Goal: Task Accomplishment & Management: Complete application form

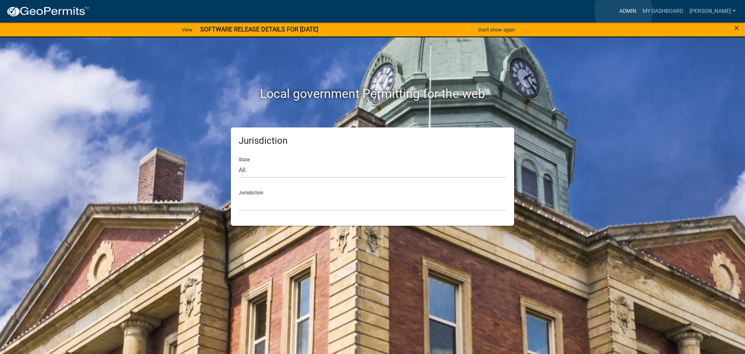
click at [623, 10] on link "Admin" at bounding box center [627, 11] width 23 height 15
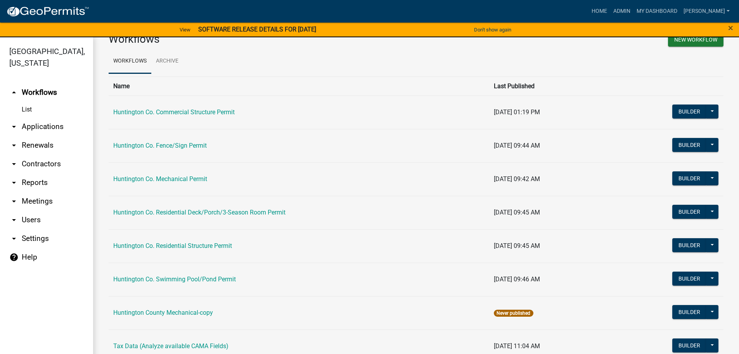
scroll to position [39, 0]
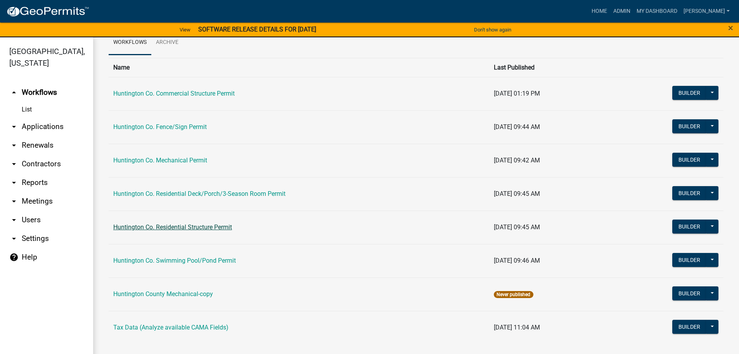
click at [170, 229] on link "Huntington Co. Residential Structure Permit" at bounding box center [172, 226] width 119 height 7
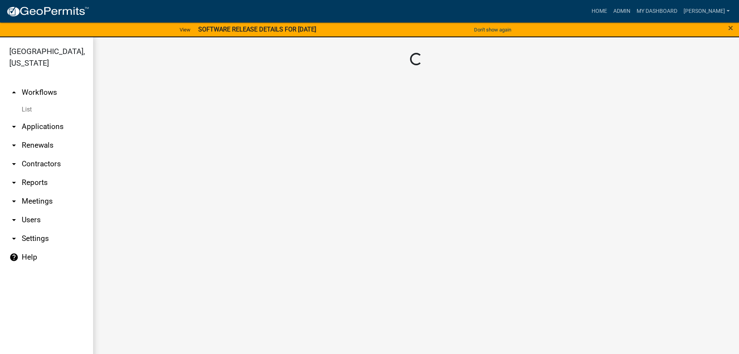
click at [168, 229] on main "Loading..." at bounding box center [416, 200] width 646 height 326
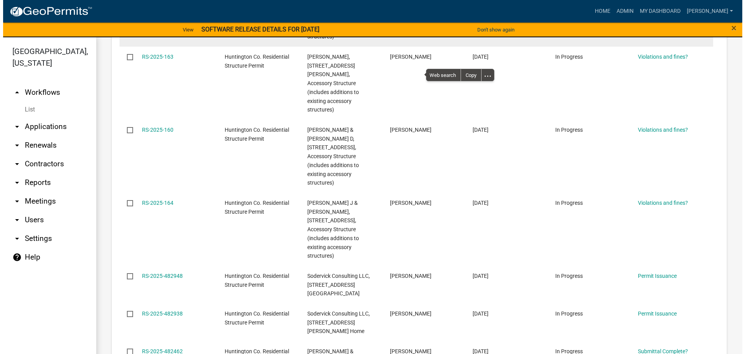
scroll to position [388, 0]
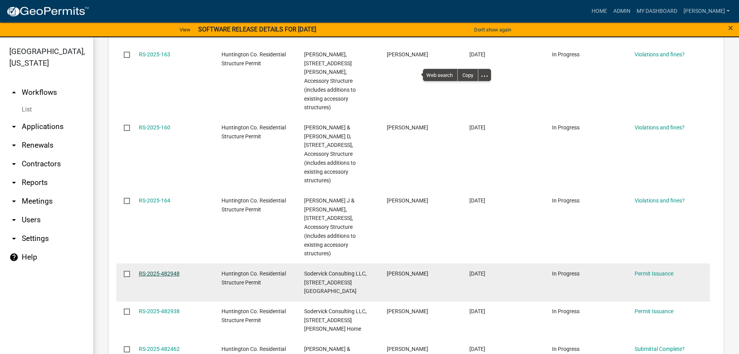
click at [164, 270] on link "RS-2025-482948" at bounding box center [159, 273] width 41 height 6
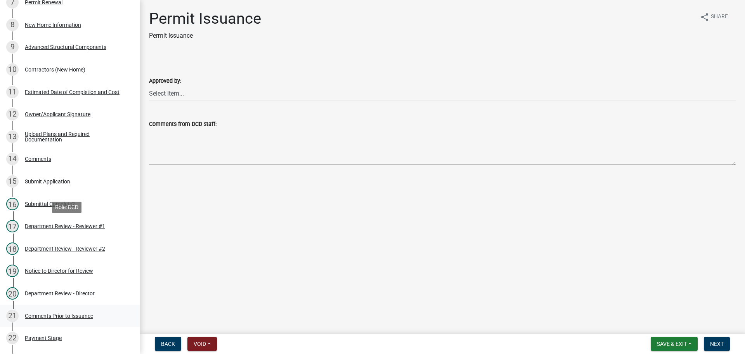
scroll to position [388, 0]
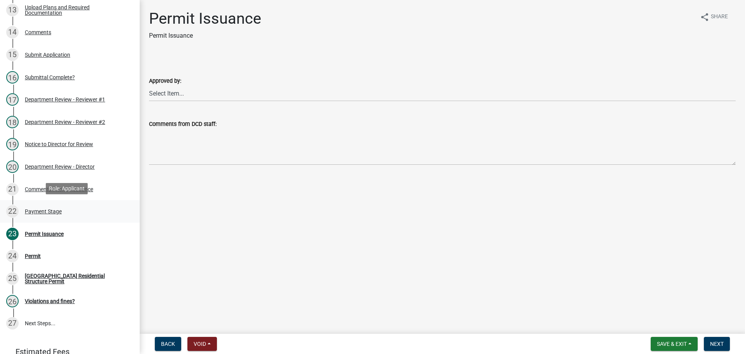
click at [40, 209] on div "Payment Stage" at bounding box center [43, 210] width 37 height 5
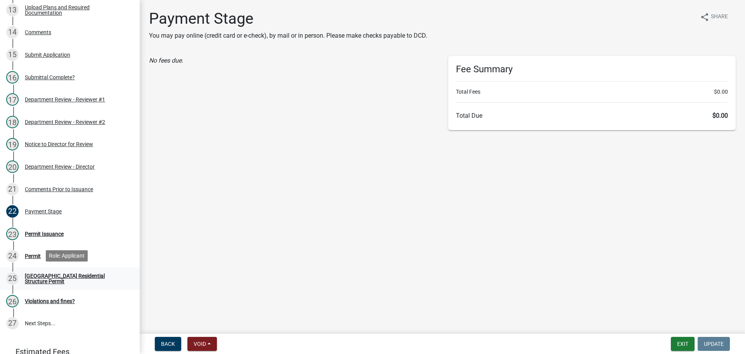
click at [40, 276] on div "[GEOGRAPHIC_DATA] Residential Structure Permit" at bounding box center [76, 278] width 102 height 11
click at [41, 276] on div "[GEOGRAPHIC_DATA] Residential Structure Permit" at bounding box center [76, 278] width 102 height 11
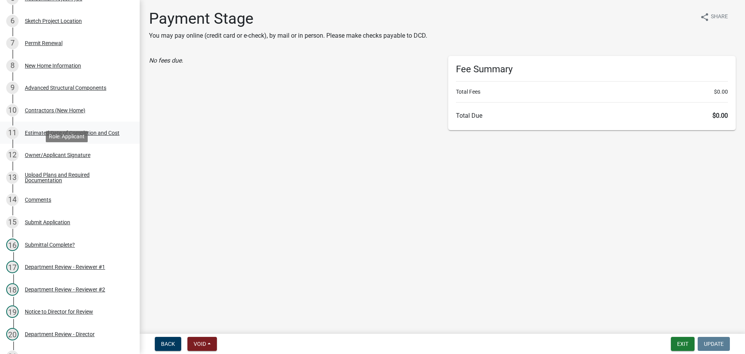
scroll to position [194, 0]
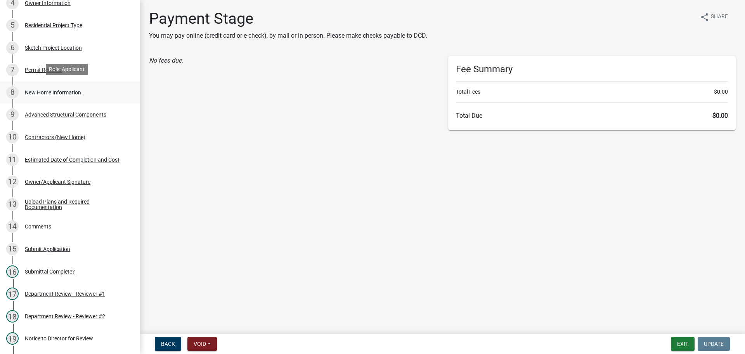
click at [35, 90] on div "New Home Information" at bounding box center [53, 92] width 56 height 5
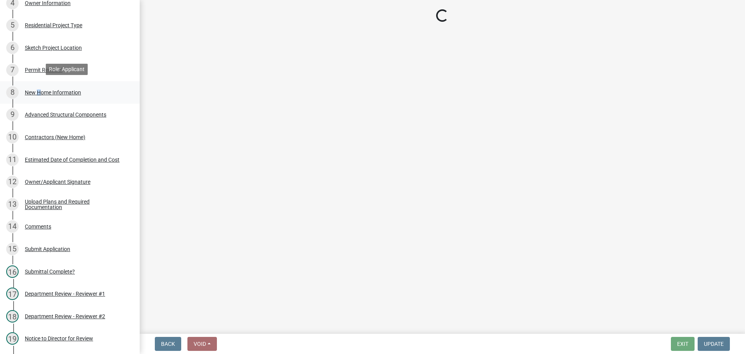
click at [35, 90] on div "New Home Information" at bounding box center [53, 92] width 56 height 5
select select "14050589-8df9-4181-ba23-9b1d55dd5698"
select select "534643a5-49eb-4eef-b055-3574304c1da7"
select select "7ac50c75-bd19-4200-a472-7ff7759bf044"
select select "41a20be5-04ab-4379-9276-11703055c681"
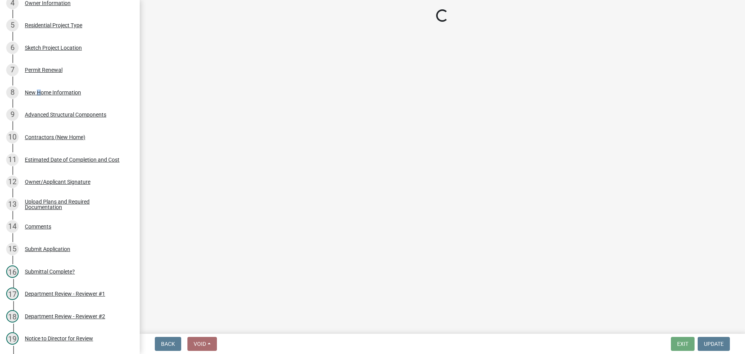
select select "1a03a090-62e5-4356-9173-0798f8675804"
select select "3ae242a1-a008-4608-b145-635f7b242bc3"
select select "0af2c62b-a54b-41df-9440-7e06c81f5ee1"
select select "646e68f8-cb8e-4a5e-b6dd-3f1cf63f7a97"
select select "c6bca56a-65ef-4235-b2fa-5e9dc560a56e"
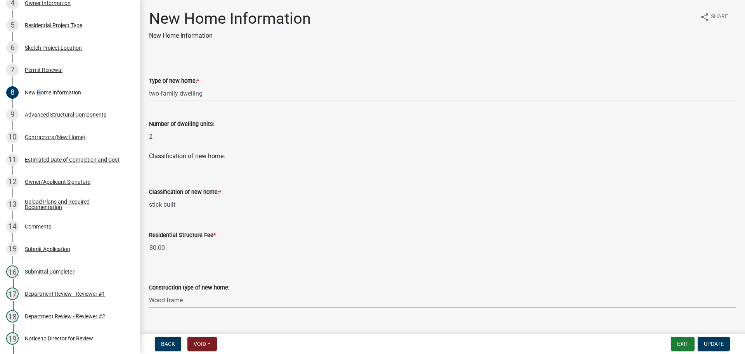
select select "14050589-8df9-4181-ba23-9b1d55dd5698"
select select "534643a5-49eb-4eef-b055-3574304c1da7"
select select "7ac50c75-bd19-4200-a472-7ff7759bf044"
select select "41a20be5-04ab-4379-9276-11703055c681"
select select "1a03a090-62e5-4356-9173-0798f8675804"
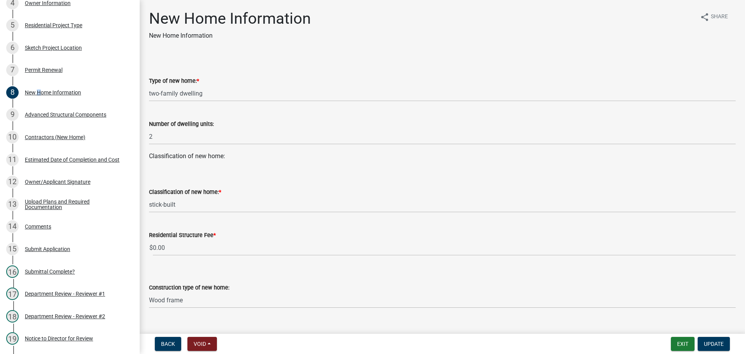
select select "3ae242a1-a008-4608-b145-635f7b242bc3"
select select "0af2c62b-a54b-41df-9440-7e06c81f5ee1"
select select "646e68f8-cb8e-4a5e-b6dd-3f1cf63f7a97"
select select "c6bca56a-65ef-4235-b2fa-5e9dc560a56e"
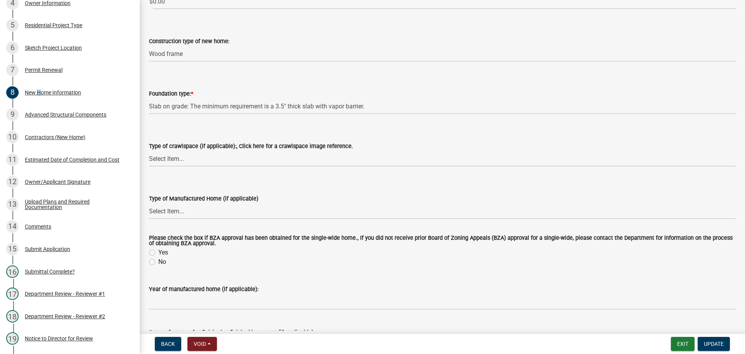
scroll to position [155, 0]
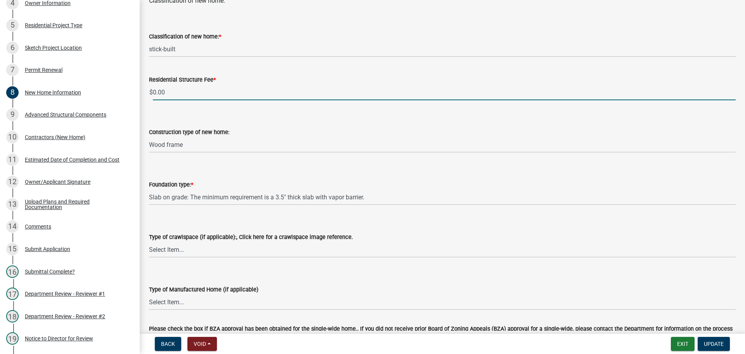
click at [167, 90] on input "0.00" at bounding box center [444, 92] width 583 height 16
type input "0"
type input "160.00"
click at [716, 346] on span "Update" at bounding box center [714, 343] width 20 height 6
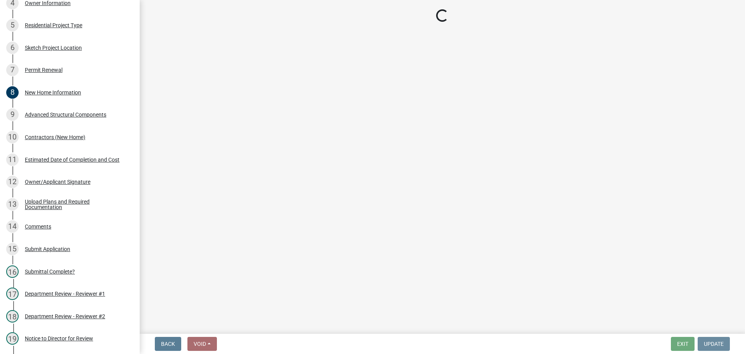
scroll to position [0, 0]
select select "2: 1"
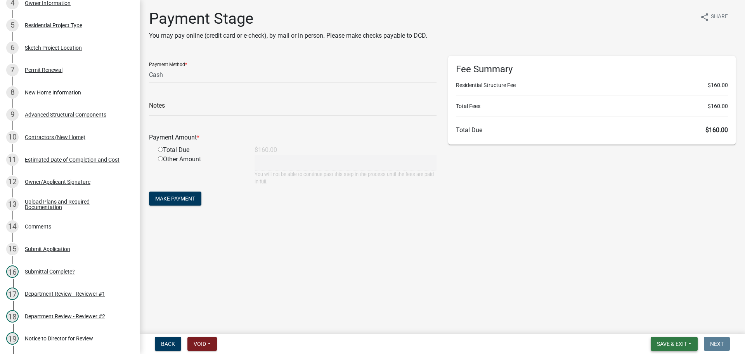
click at [669, 343] on span "Save & Exit" at bounding box center [672, 343] width 30 height 6
click at [656, 304] on button "Save" at bounding box center [667, 304] width 62 height 19
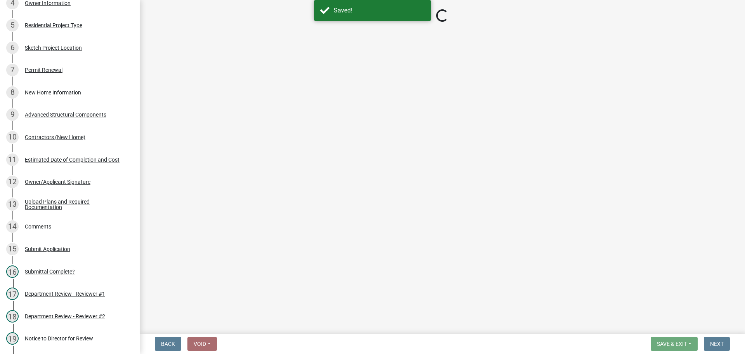
select select "2: 1"
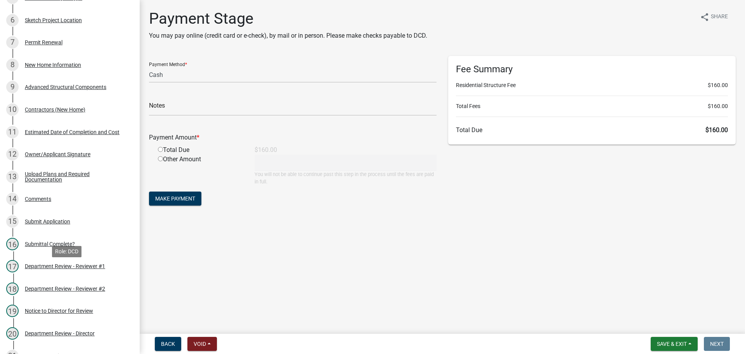
scroll to position [388, 0]
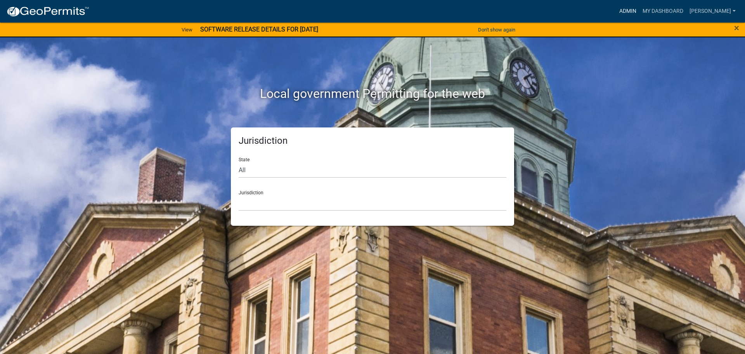
click at [621, 9] on link "Admin" at bounding box center [627, 11] width 23 height 15
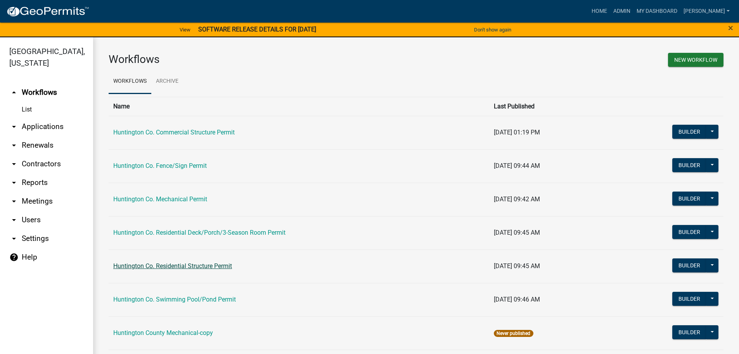
click at [189, 267] on link "Huntington Co. Residential Structure Permit" at bounding box center [172, 265] width 119 height 7
click at [189, 267] on main "Workflows New Workflow Workflows Archive Name Last Published Huntington Co. Com…" at bounding box center [416, 200] width 646 height 326
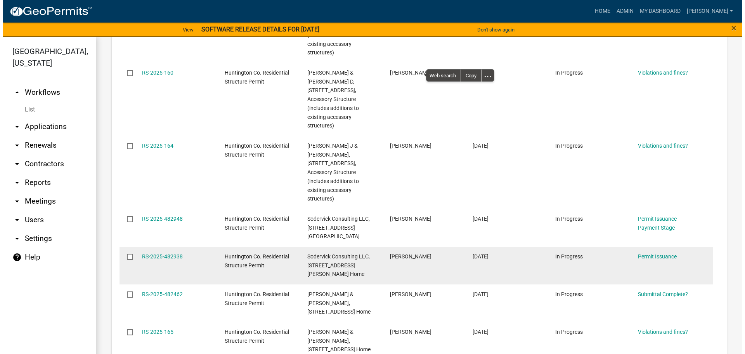
scroll to position [432, 0]
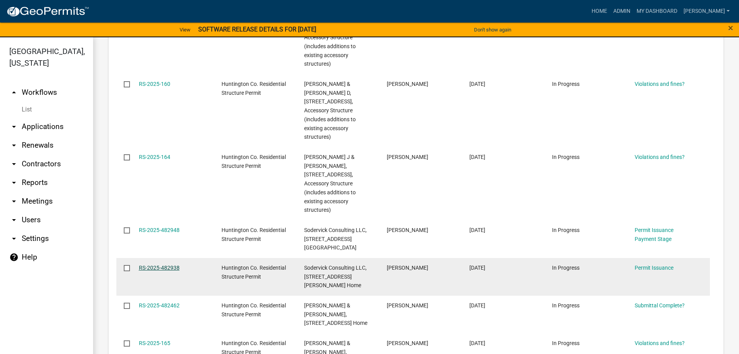
click at [171, 264] on link "RS-2025-482938" at bounding box center [159, 267] width 41 height 6
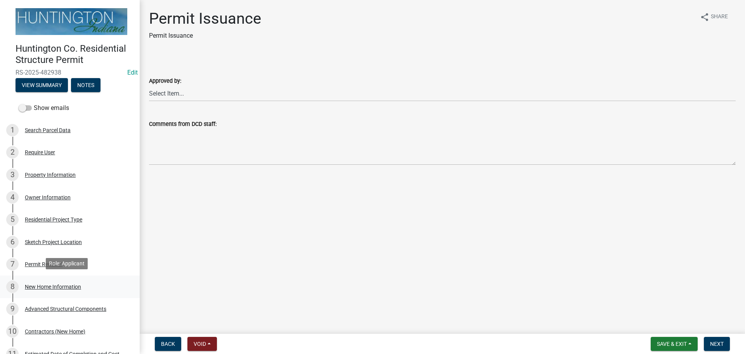
click at [38, 285] on div "New Home Information" at bounding box center [53, 286] width 56 height 5
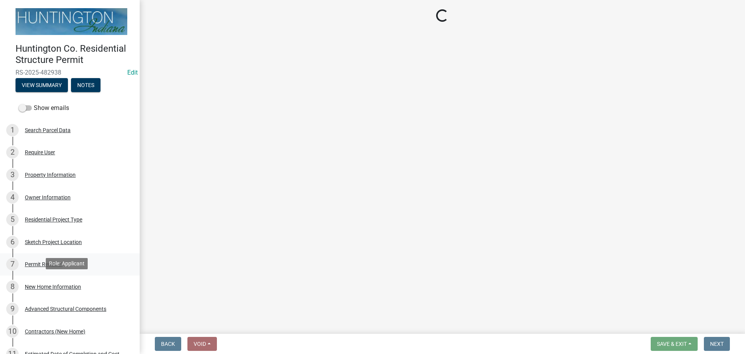
drag, startPoint x: 39, startPoint y: 283, endPoint x: 67, endPoint y: 254, distance: 40.1
click at [40, 284] on div "New Home Information" at bounding box center [53, 286] width 56 height 5
select select "14050589-8df9-4181-ba23-9b1d55dd5698"
select select "534643a5-49eb-4eef-b055-3574304c1da7"
select select "7ac50c75-bd19-4200-a472-7ff7759bf044"
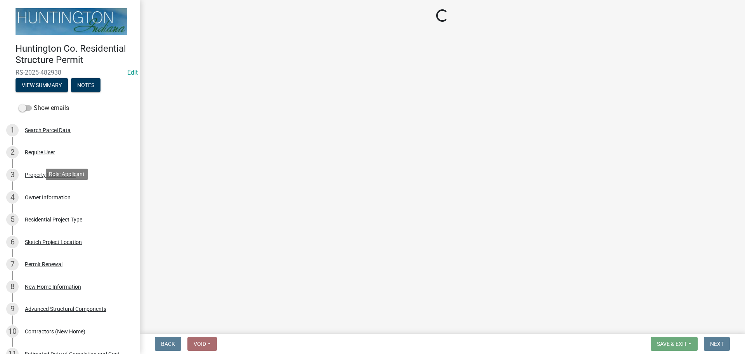
select select "41a20be5-04ab-4379-9276-11703055c681"
select select "1a03a090-62e5-4356-9173-0798f8675804"
select select "3ae242a1-a008-4608-b145-635f7b242bc3"
select select "0af2c62b-a54b-41df-9440-7e06c81f5ee1"
select select "646e68f8-cb8e-4a5e-b6dd-3f1cf63f7a97"
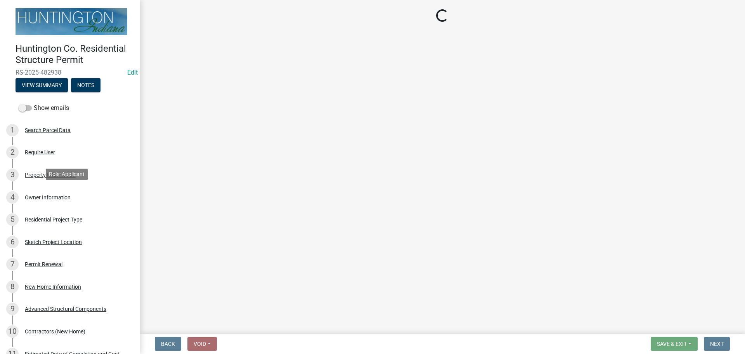
select select "c6bca56a-65ef-4235-b2fa-5e9dc560a56e"
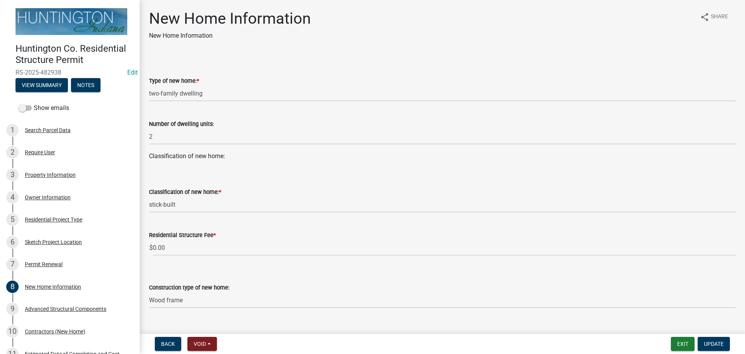
select select "14050589-8df9-4181-ba23-9b1d55dd5698"
select select "534643a5-49eb-4eef-b055-3574304c1da7"
select select "7ac50c75-bd19-4200-a472-7ff7759bf044"
select select "41a20be5-04ab-4379-9276-11703055c681"
select select "1a03a090-62e5-4356-9173-0798f8675804"
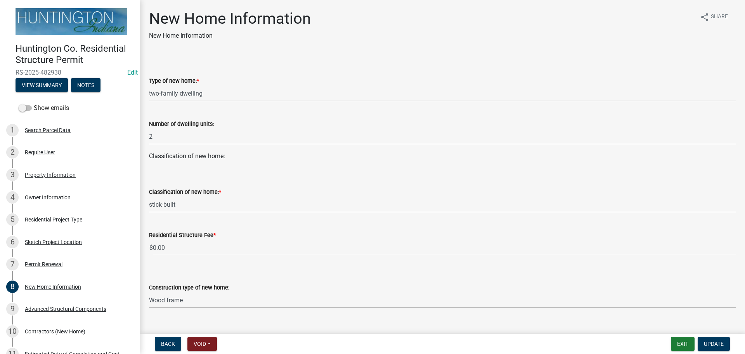
select select "3ae242a1-a008-4608-b145-635f7b242bc3"
select select "0af2c62b-a54b-41df-9440-7e06c81f5ee1"
select select "646e68f8-cb8e-4a5e-b6dd-3f1cf63f7a97"
select select "c6bca56a-65ef-4235-b2fa-5e9dc560a56e"
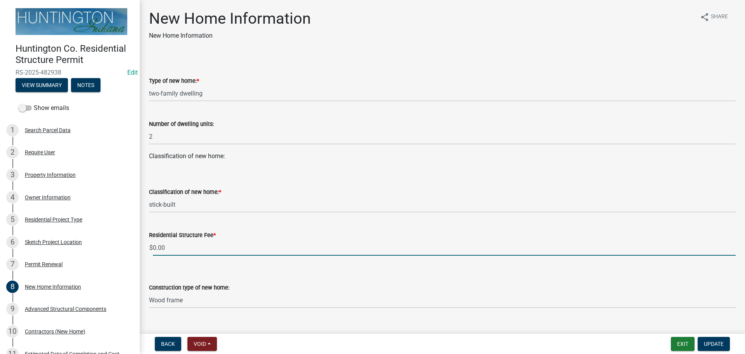
drag, startPoint x: 165, startPoint y: 248, endPoint x: 163, endPoint y: 241, distance: 7.3
click at [165, 248] on input "0.00" at bounding box center [444, 248] width 583 height 16
type input "0"
type input "160.00"
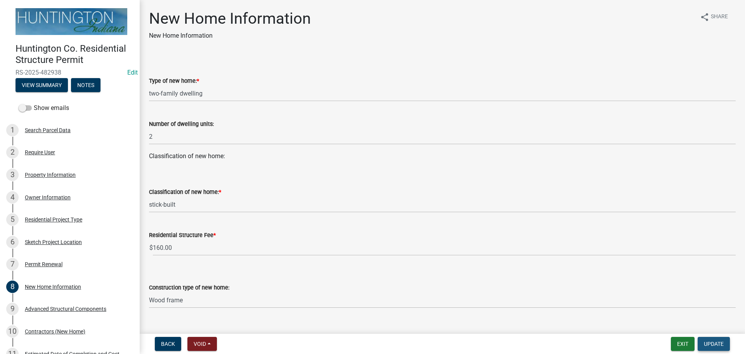
click at [714, 343] on span "Update" at bounding box center [714, 343] width 20 height 6
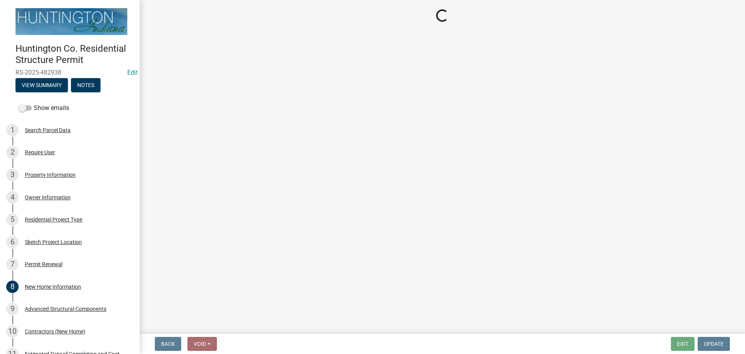
select select "2: 1"
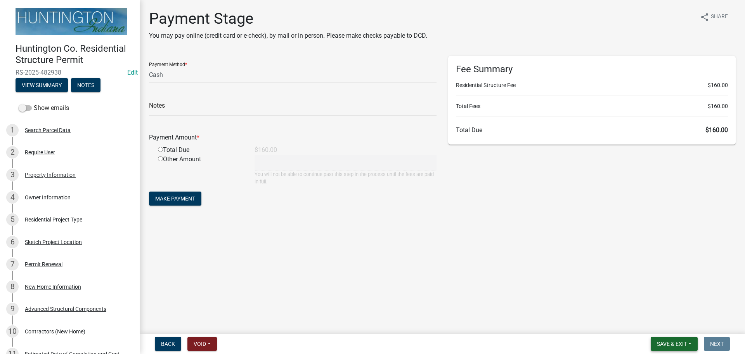
click at [668, 341] on span "Save & Exit" at bounding box center [672, 343] width 30 height 6
click at [657, 307] on button "Save" at bounding box center [667, 304] width 62 height 19
